Goal: Task Accomplishment & Management: Use online tool/utility

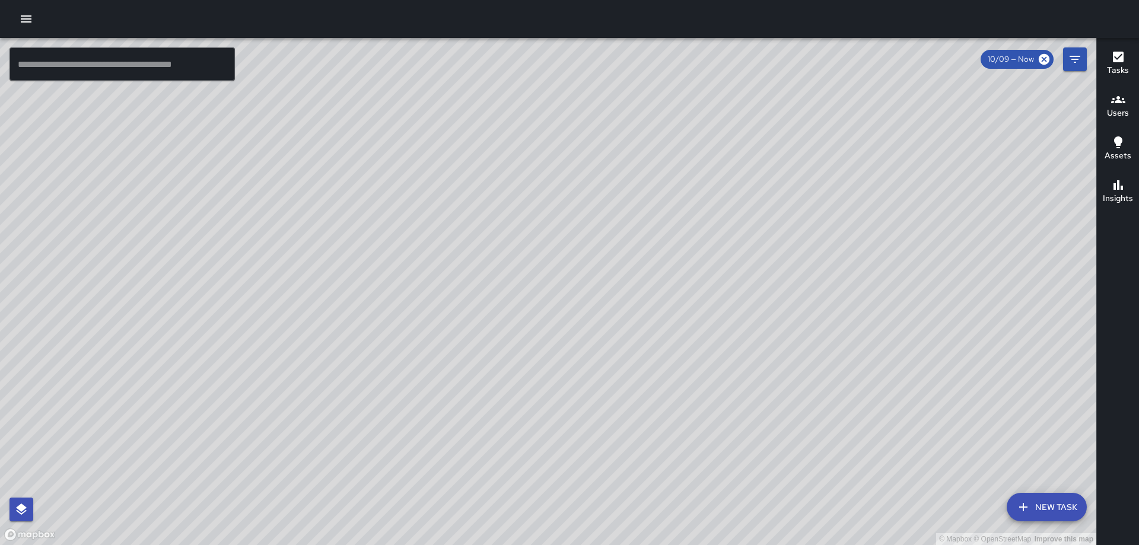
click at [1112, 53] on icon "button" at bounding box center [1118, 57] width 14 height 14
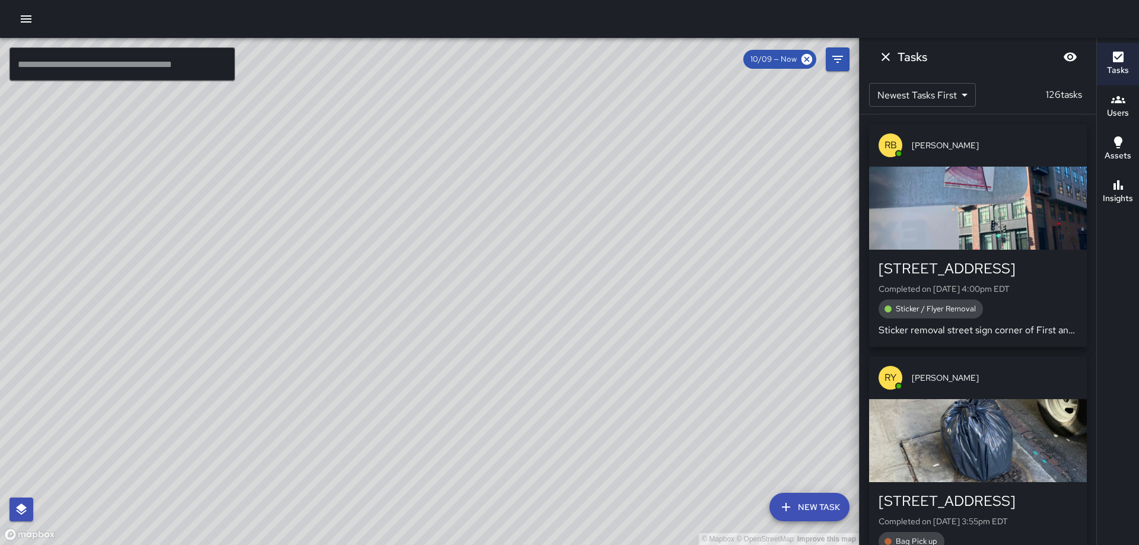
scroll to position [178, 0]
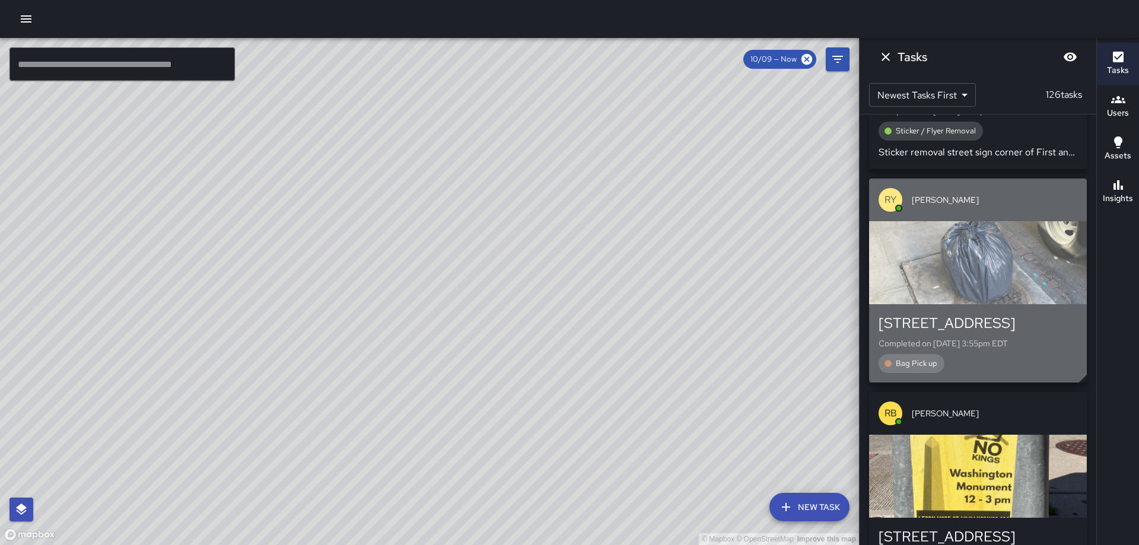
click at [953, 247] on div "button" at bounding box center [978, 262] width 218 height 83
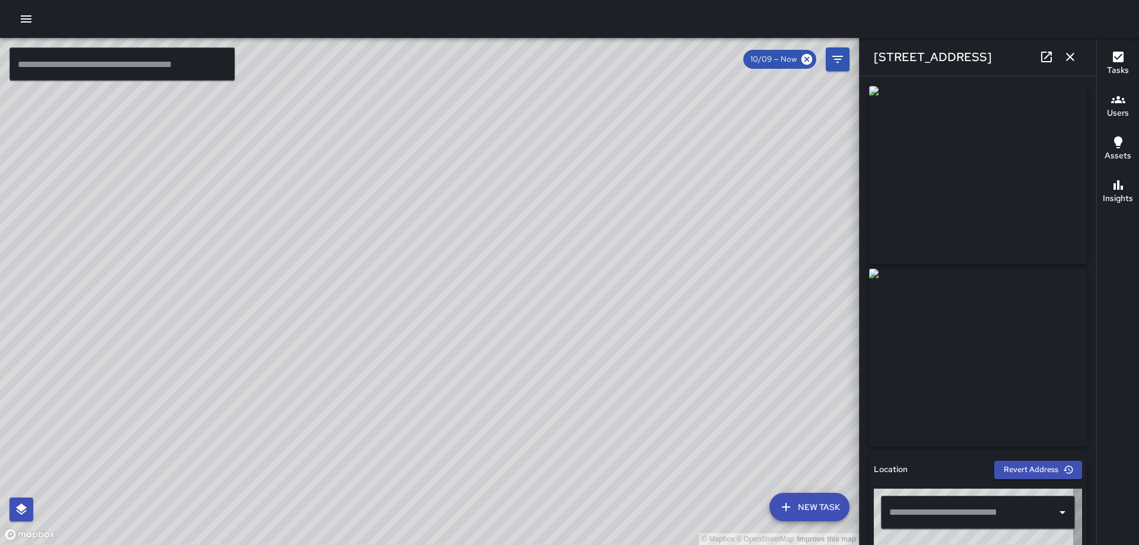
type input "**********"
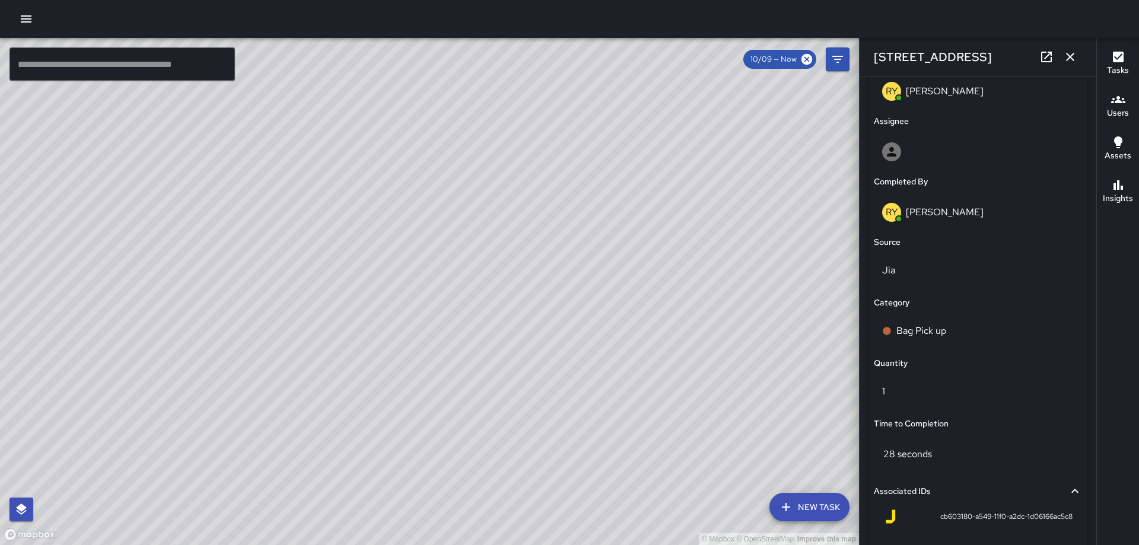
scroll to position [779, 0]
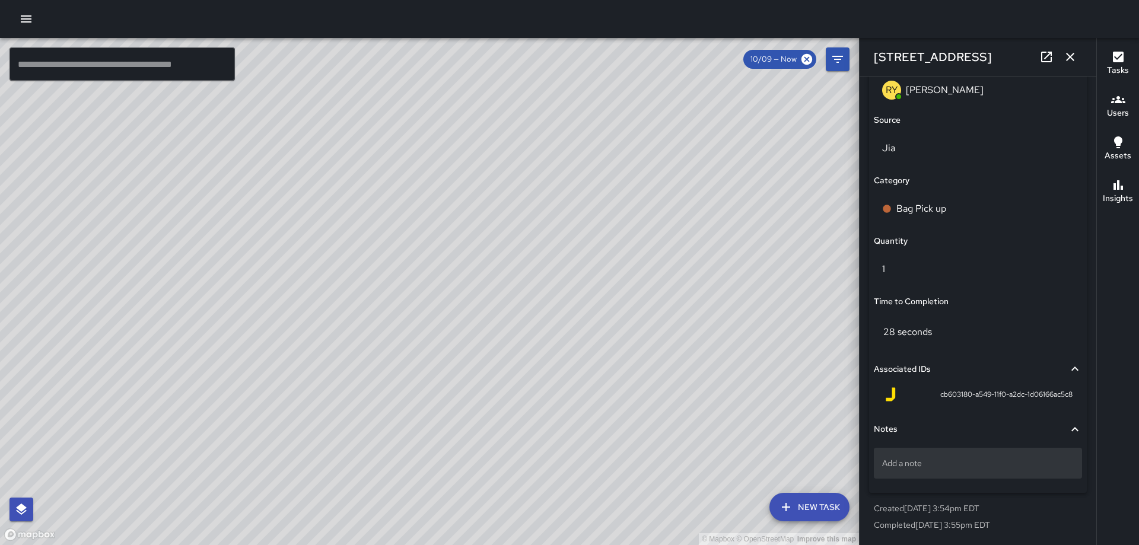
click at [956, 469] on p "Add a note" at bounding box center [978, 463] width 192 height 12
type textarea "*****"
click at [1075, 55] on icon "button" at bounding box center [1070, 57] width 14 height 14
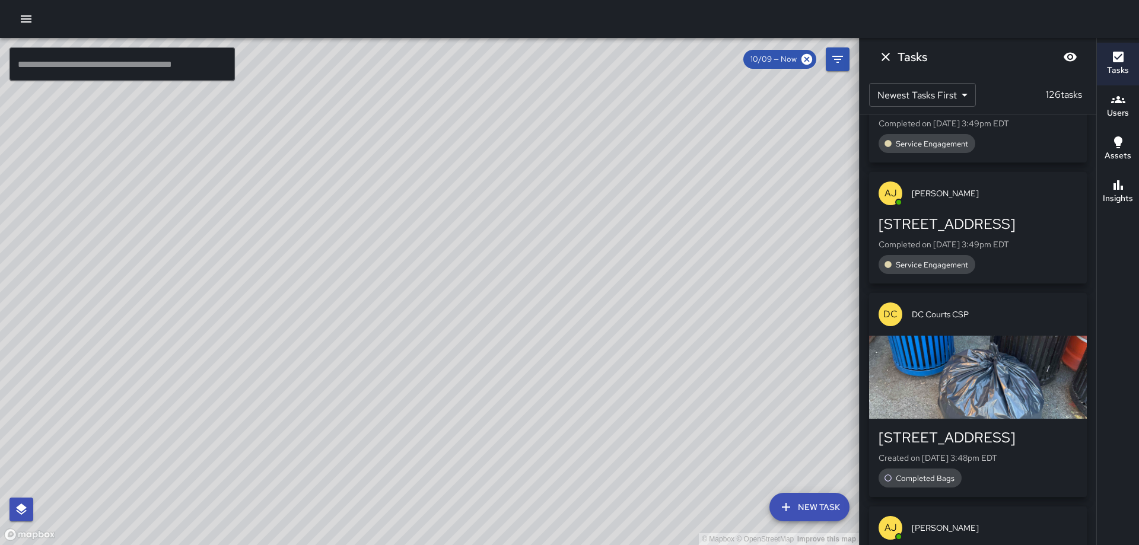
scroll to position [1305, 0]
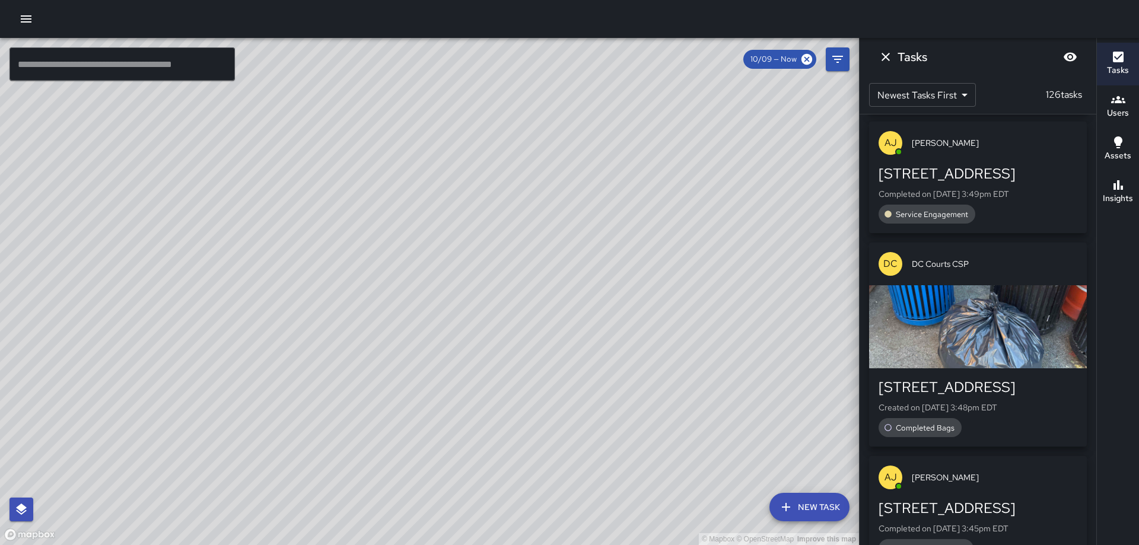
click at [968, 367] on div "button" at bounding box center [978, 326] width 218 height 83
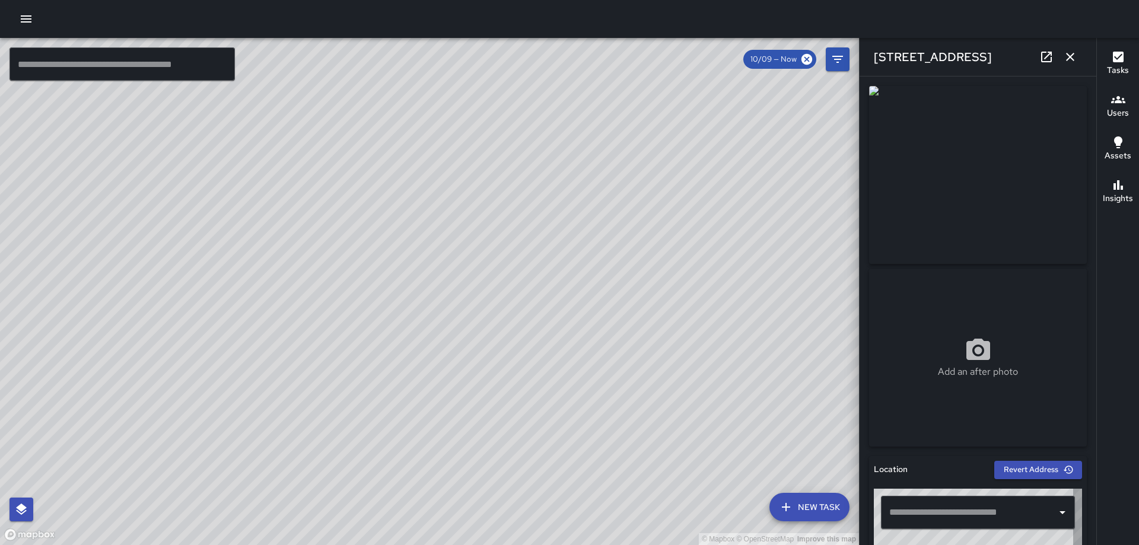
type input "**********"
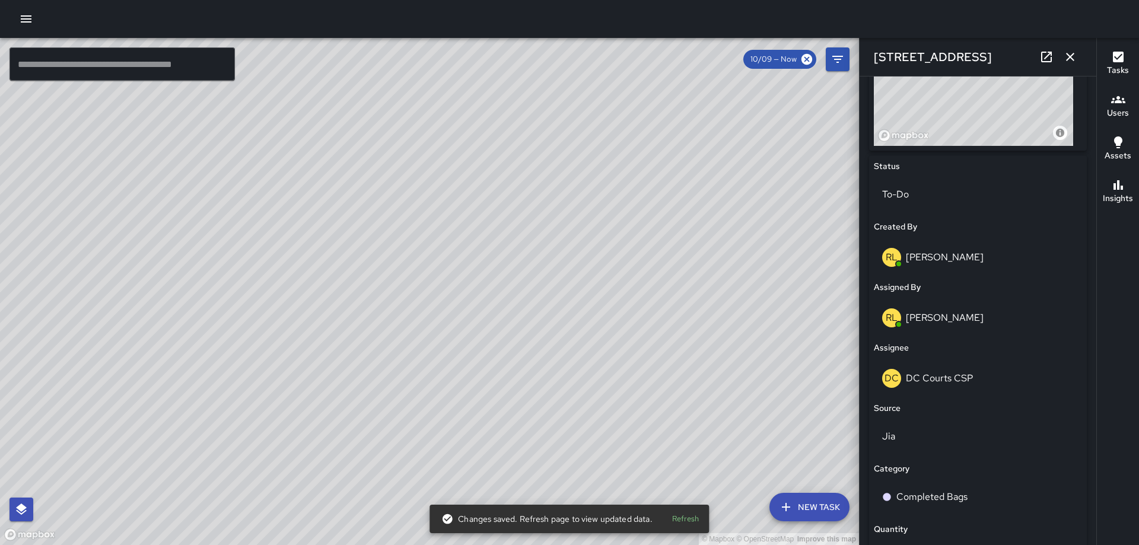
scroll to position [493, 0]
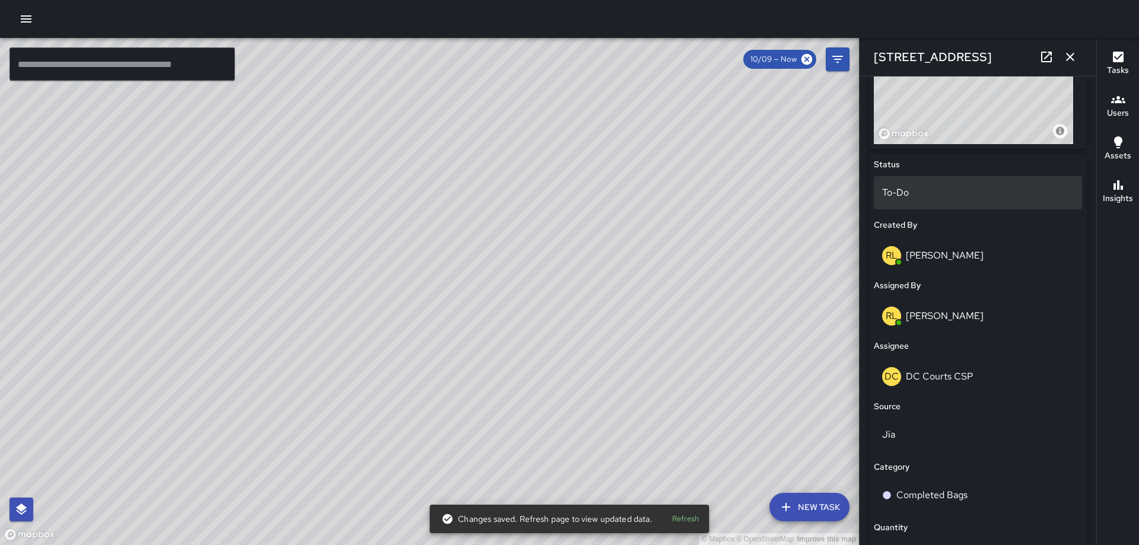
click at [969, 203] on div "To-Do" at bounding box center [978, 192] width 208 height 33
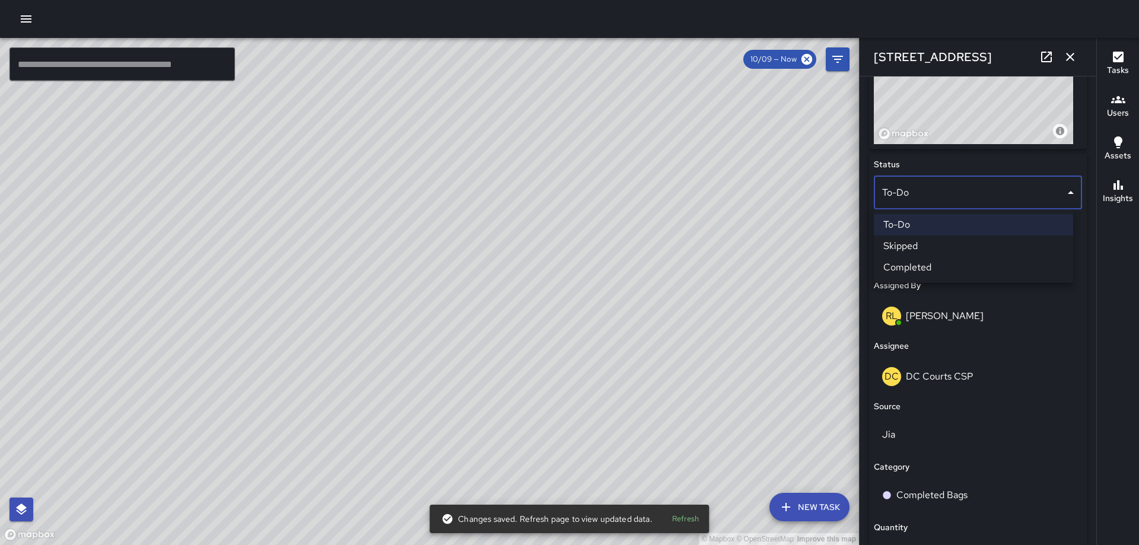
click at [937, 263] on li "Completed" at bounding box center [973, 267] width 199 height 21
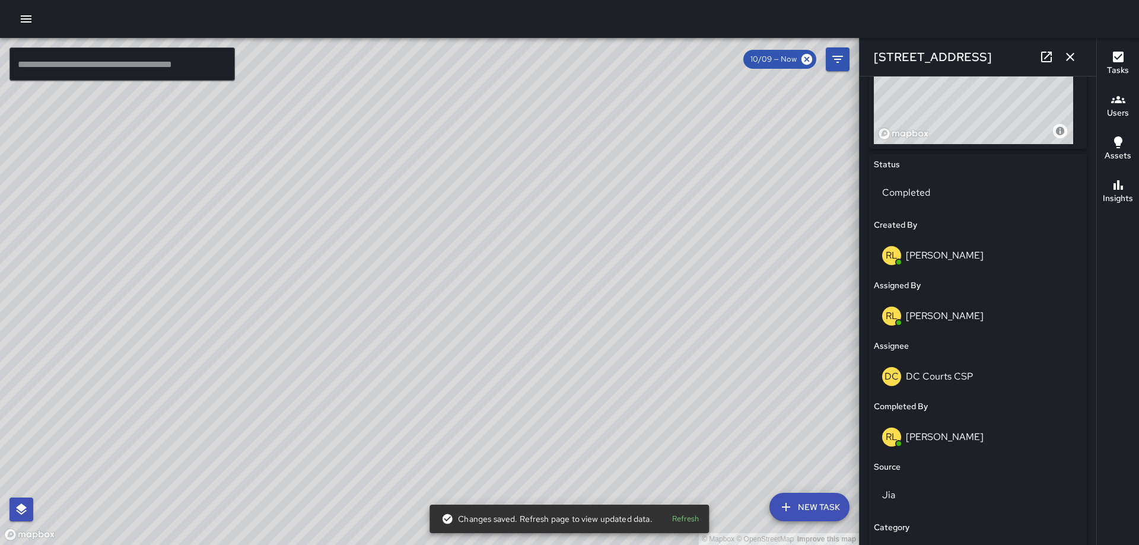
click at [1071, 59] on icon "button" at bounding box center [1070, 57] width 14 height 14
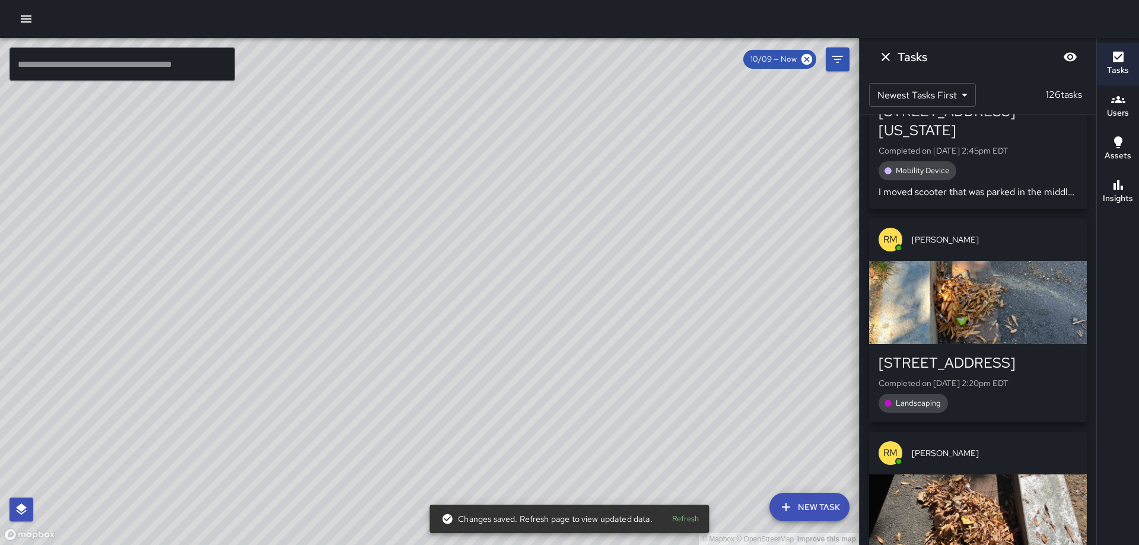
scroll to position [3797, 0]
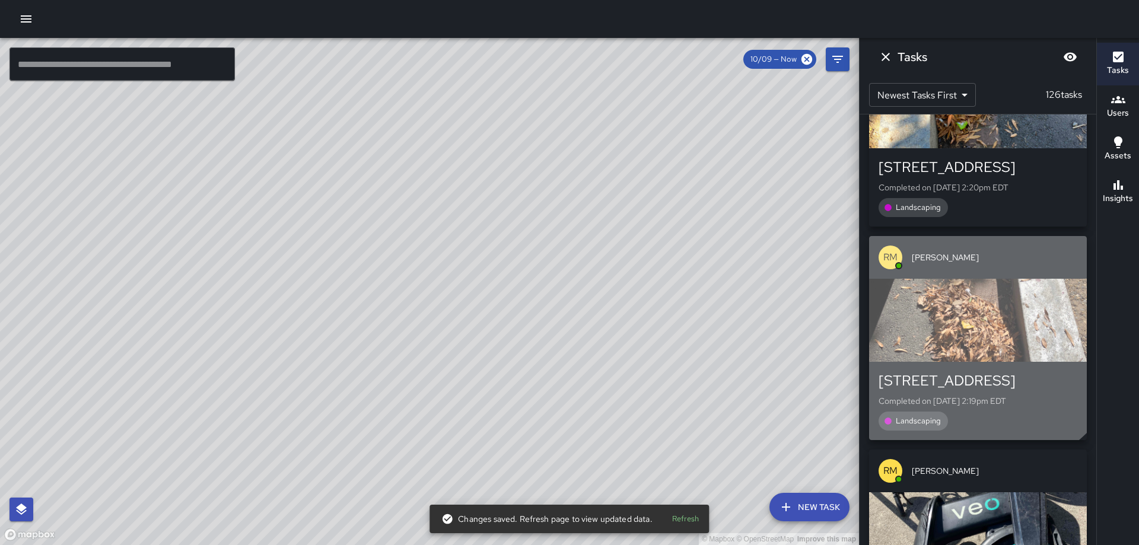
click at [970, 314] on div "button" at bounding box center [978, 320] width 218 height 83
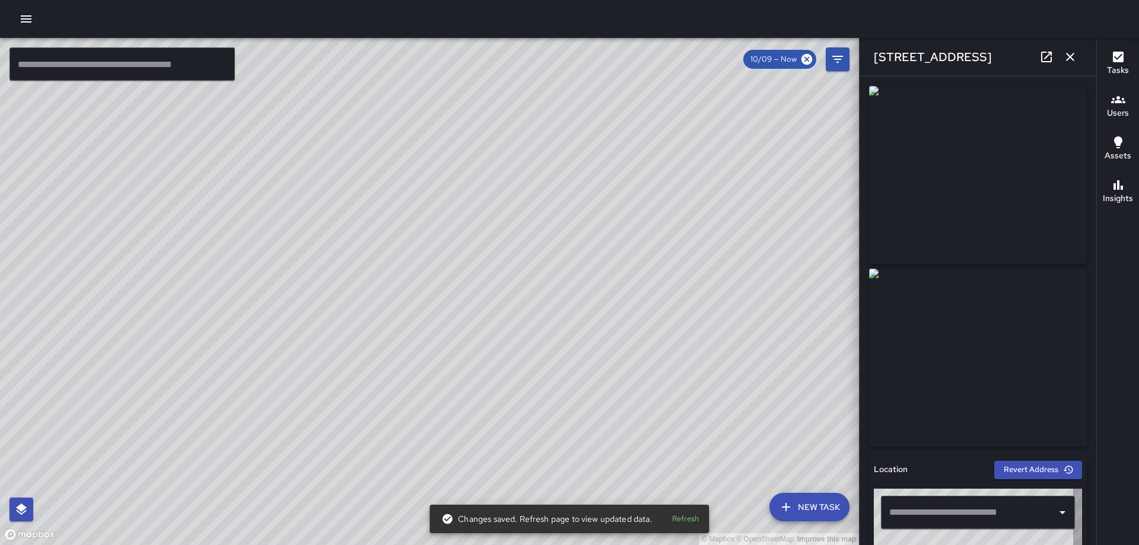
type input "**********"
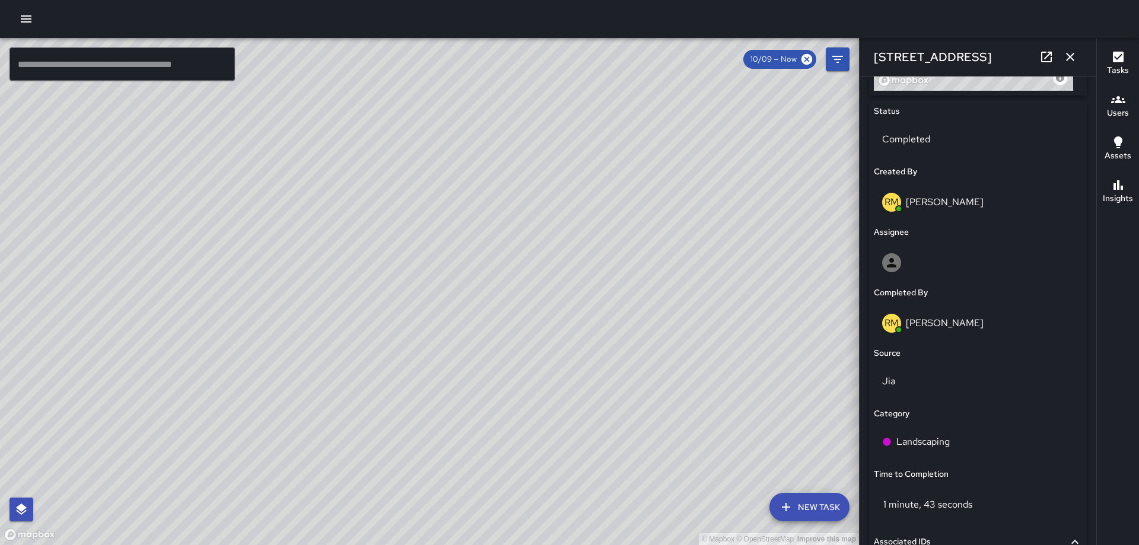
scroll to position [720, 0]
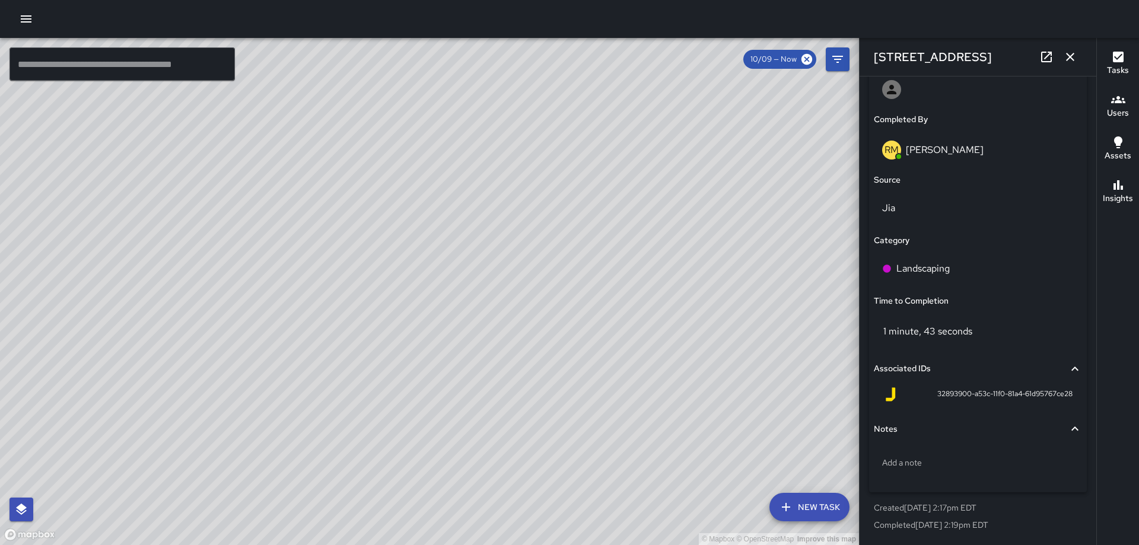
click at [1076, 61] on icon "button" at bounding box center [1070, 57] width 14 height 14
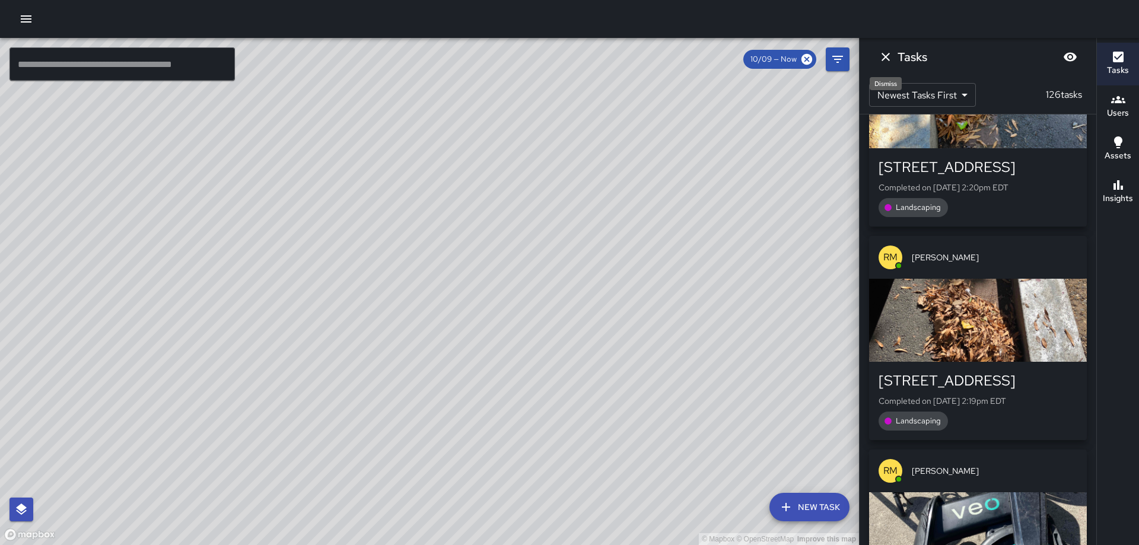
click at [886, 54] on icon "Dismiss" at bounding box center [886, 57] width 14 height 14
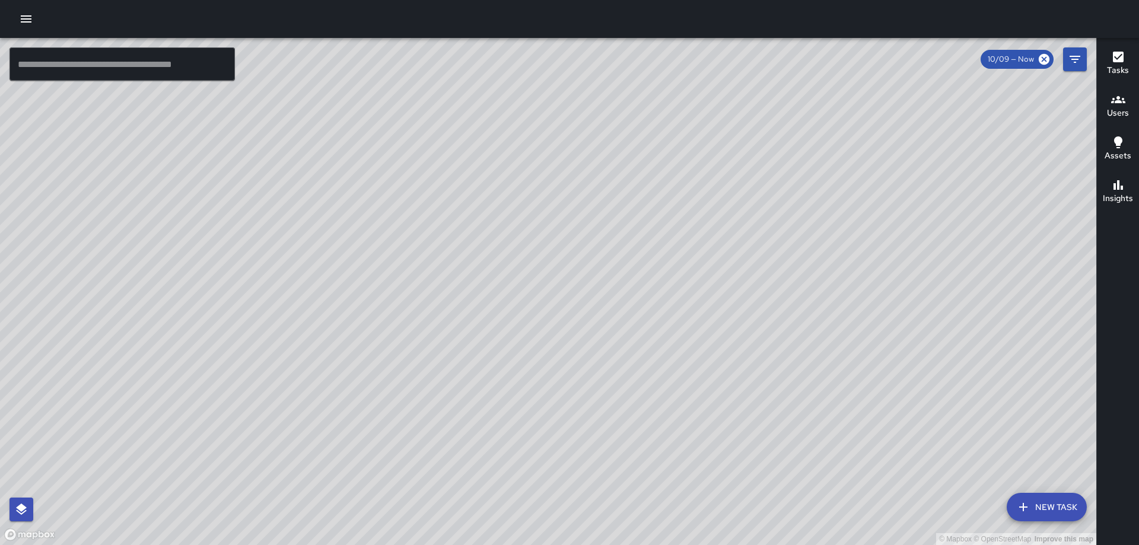
drag, startPoint x: 860, startPoint y: 399, endPoint x: 811, endPoint y: 294, distance: 116.0
click at [812, 294] on div "© Mapbox © OpenStreetMap Improve this map" at bounding box center [548, 291] width 1096 height 507
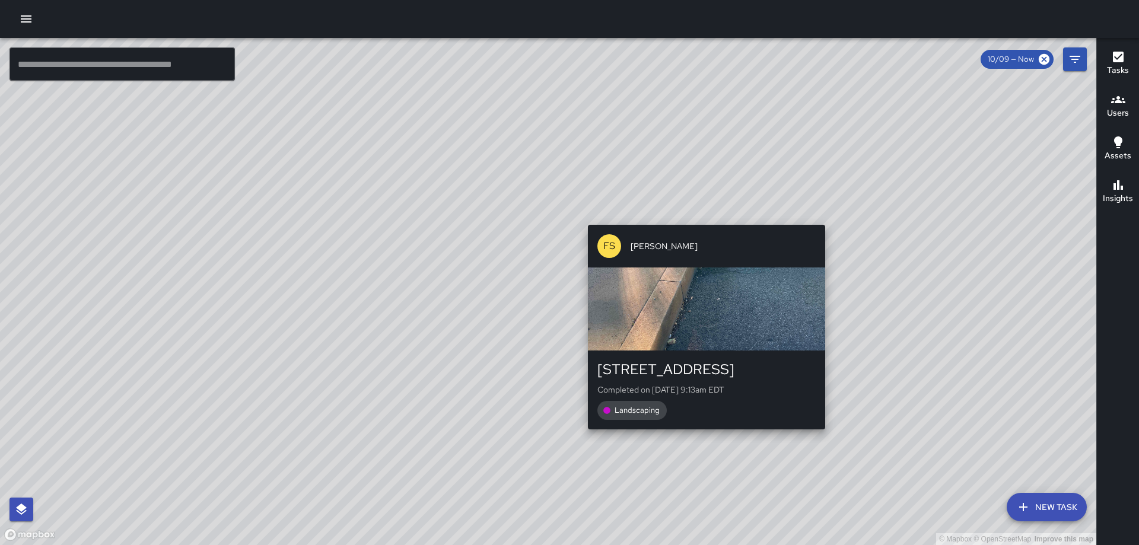
click at [702, 435] on div "© Mapbox © OpenStreetMap Improve this map FS [PERSON_NAME] [STREET_ADDRESS] Com…" at bounding box center [548, 291] width 1096 height 507
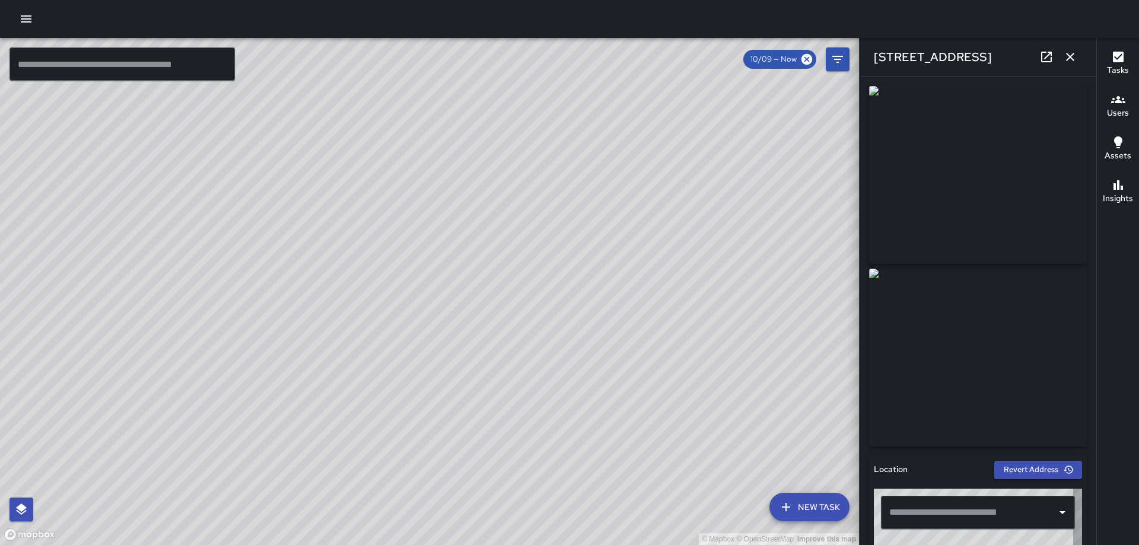
type input "**********"
drag, startPoint x: 1073, startPoint y: 53, endPoint x: 1000, endPoint y: 174, distance: 141.3
click at [1073, 52] on icon "button" at bounding box center [1070, 57] width 14 height 14
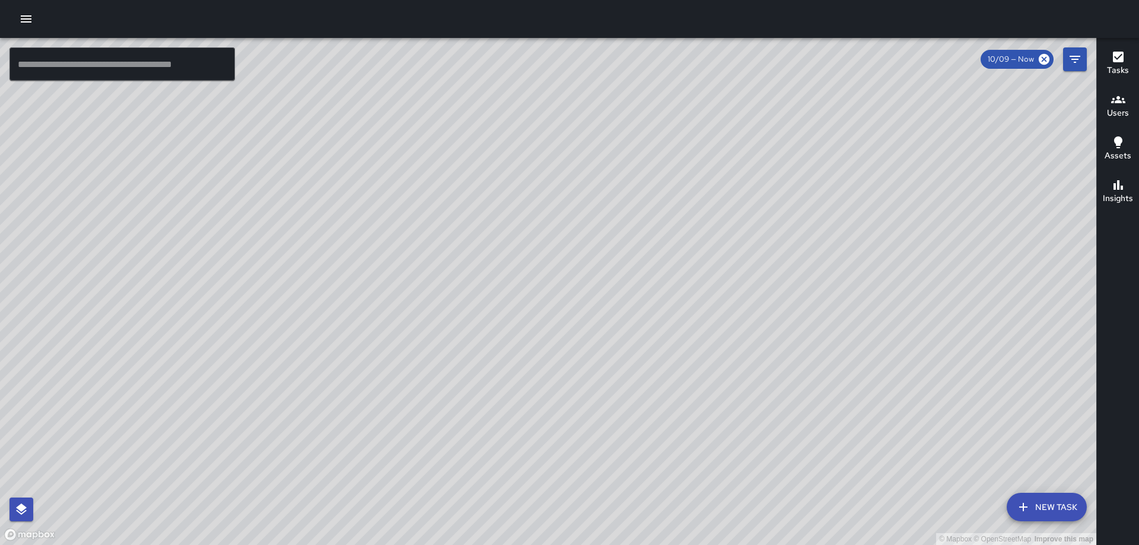
drag, startPoint x: 390, startPoint y: 259, endPoint x: 528, endPoint y: 344, distance: 162.5
click at [634, 387] on div "© Mapbox © OpenStreetMap Improve this map" at bounding box center [548, 291] width 1096 height 507
drag, startPoint x: 445, startPoint y: 297, endPoint x: 486, endPoint y: 316, distance: 45.9
click at [486, 319] on div "© Mapbox © OpenStreetMap Improve this map" at bounding box center [548, 291] width 1096 height 507
drag, startPoint x: 558, startPoint y: 333, endPoint x: 586, endPoint y: 333, distance: 28.5
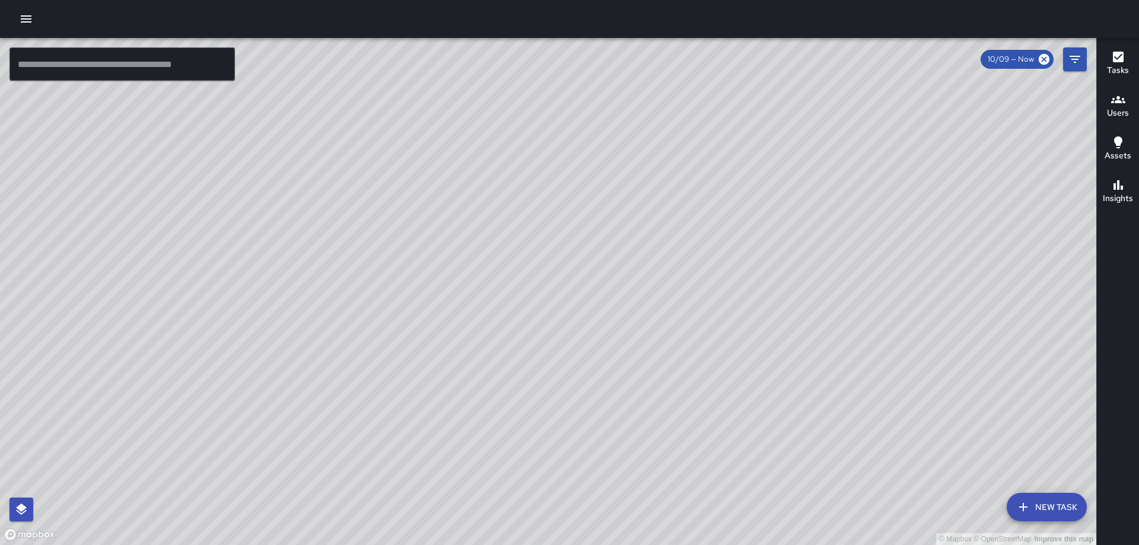
click at [584, 334] on div "© Mapbox © OpenStreetMap Improve this map" at bounding box center [548, 291] width 1096 height 507
